Goal: Task Accomplishment & Management: Use online tool/utility

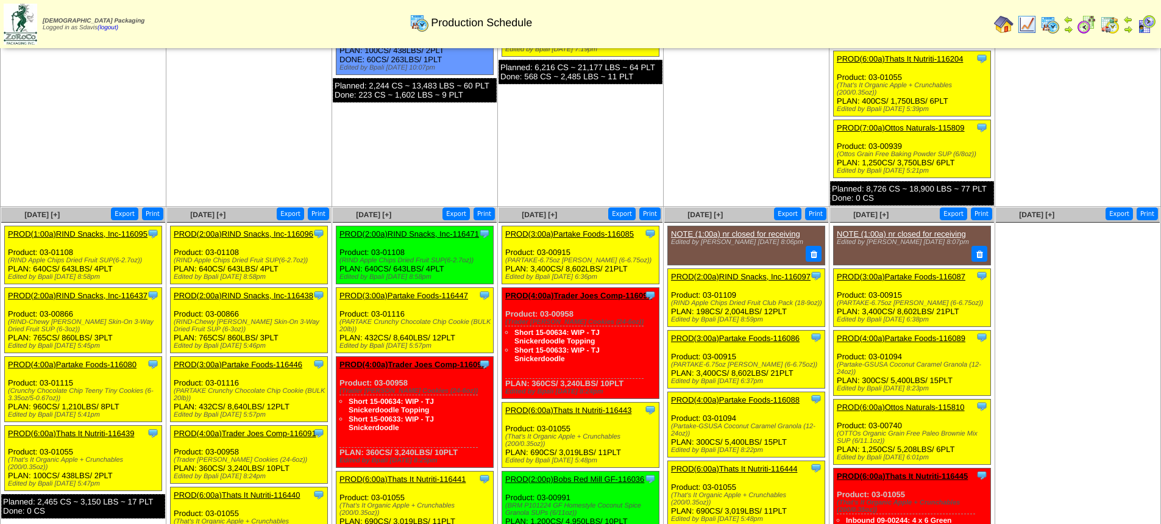
scroll to position [427, 0]
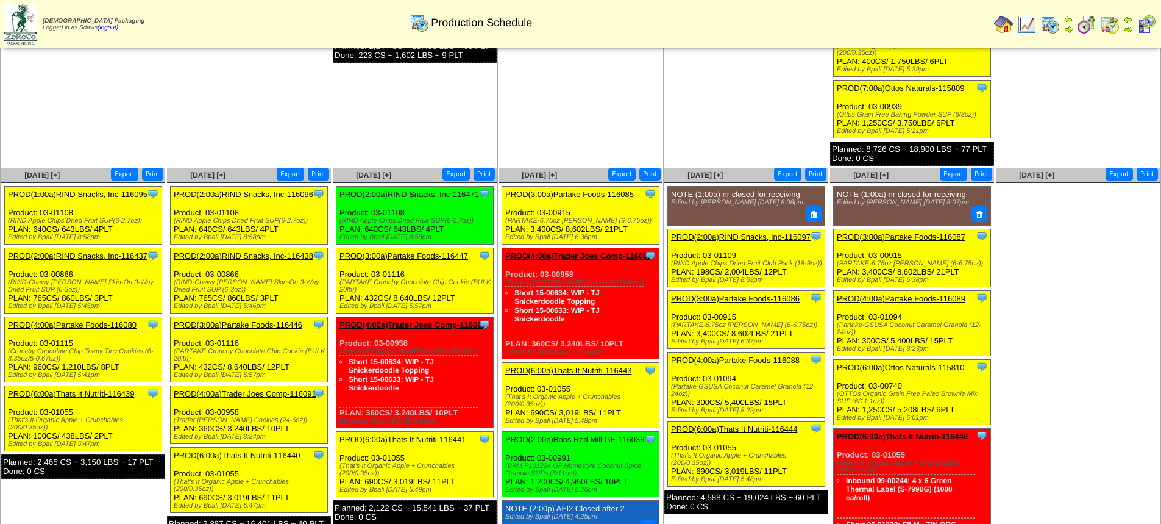
click at [102, 255] on link "PROD(2:00a)RIND Snacks, Inc-116437" at bounding box center [78, 255] width 140 height 9
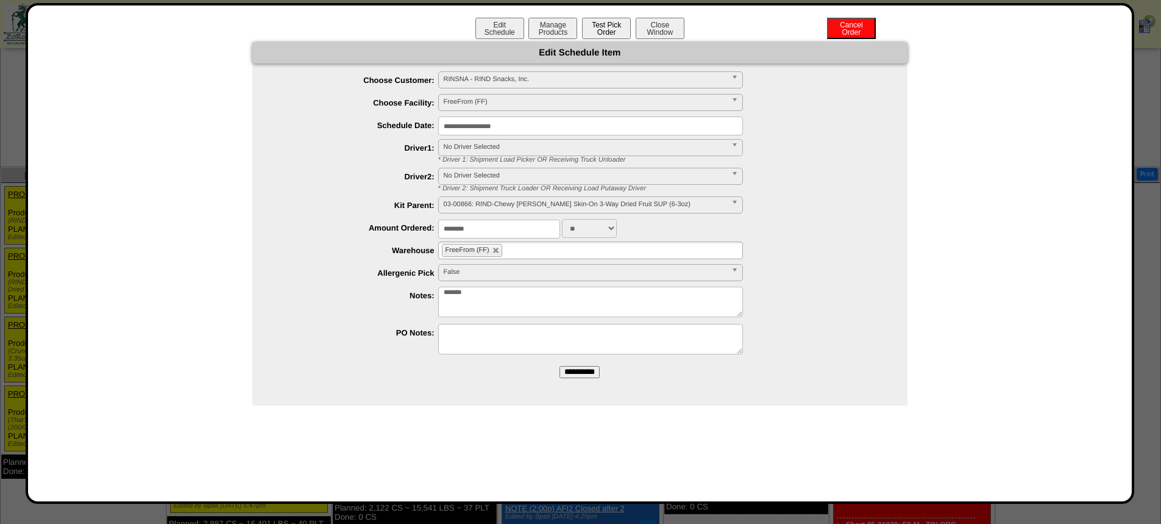
click at [605, 32] on button "Test Pick Order" at bounding box center [606, 28] width 49 height 21
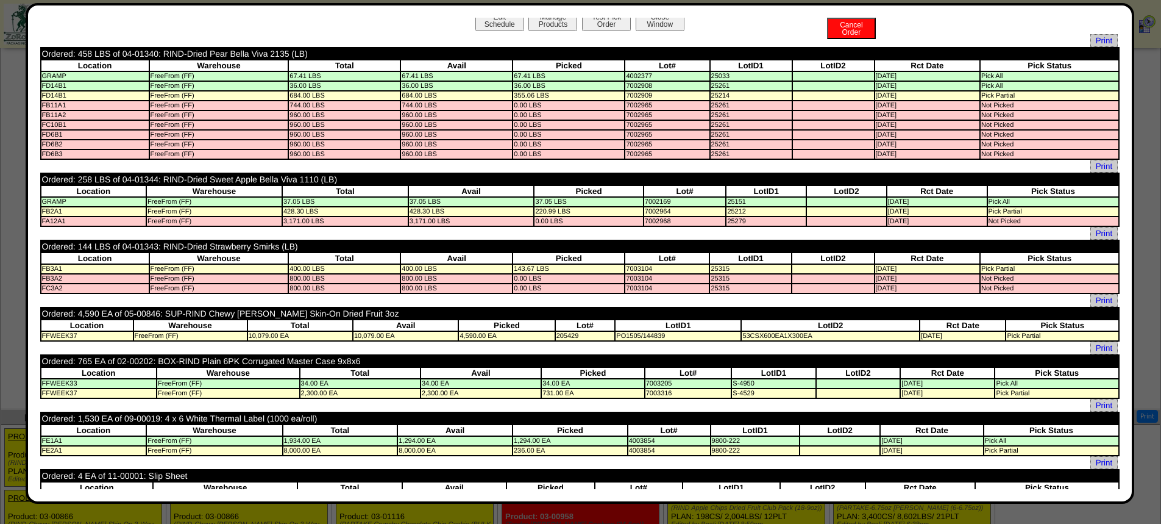
scroll to position [0, 0]
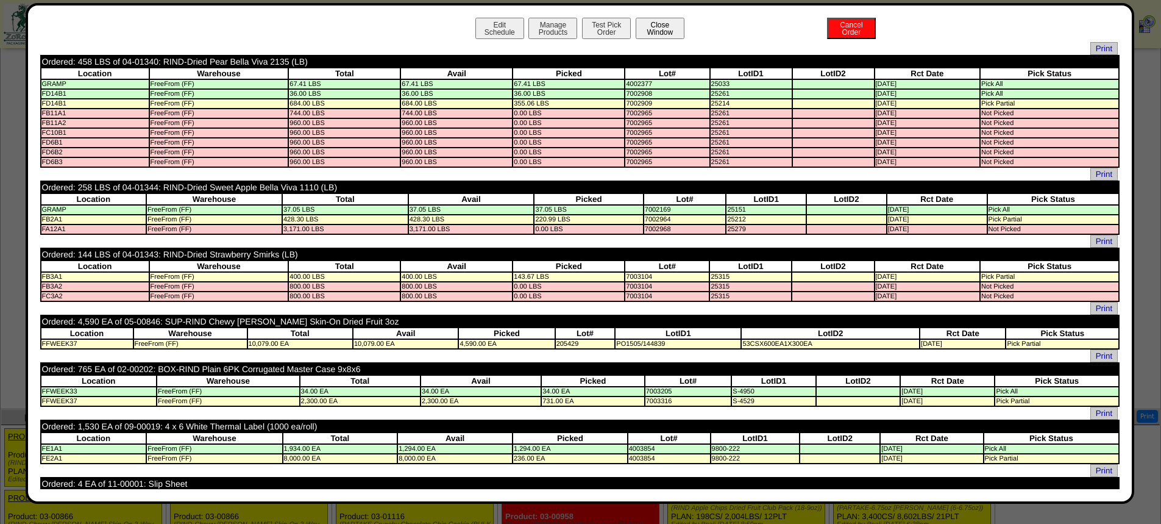
click at [649, 24] on button "Close Window" at bounding box center [660, 28] width 49 height 21
